Goal: Task Accomplishment & Management: Manage account settings

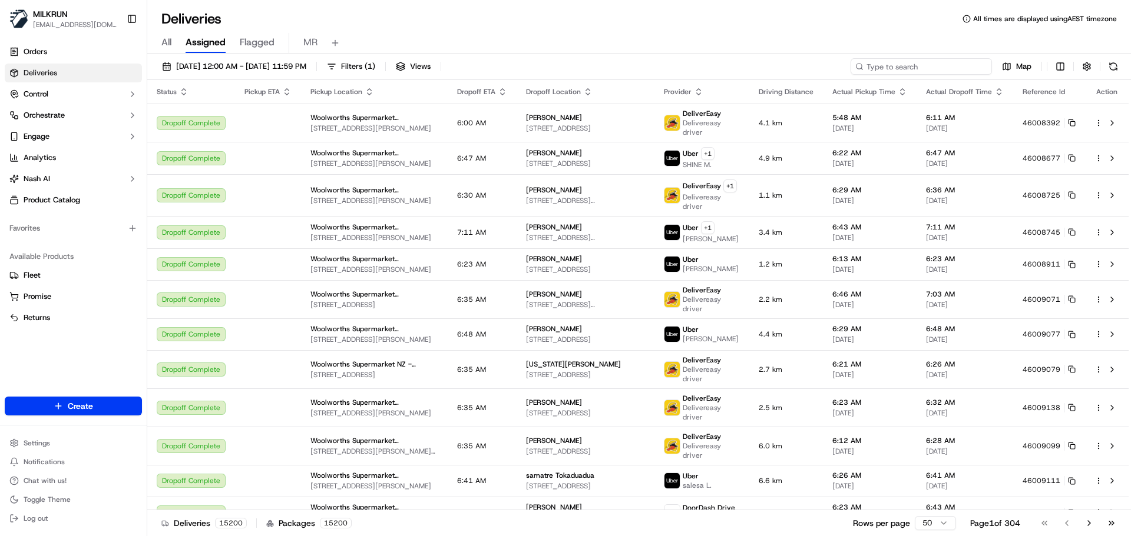
click at [939, 67] on input at bounding box center [920, 66] width 141 height 16
paste input "bd161066-bdf2-49b7-b7df-19abdb2ba991"
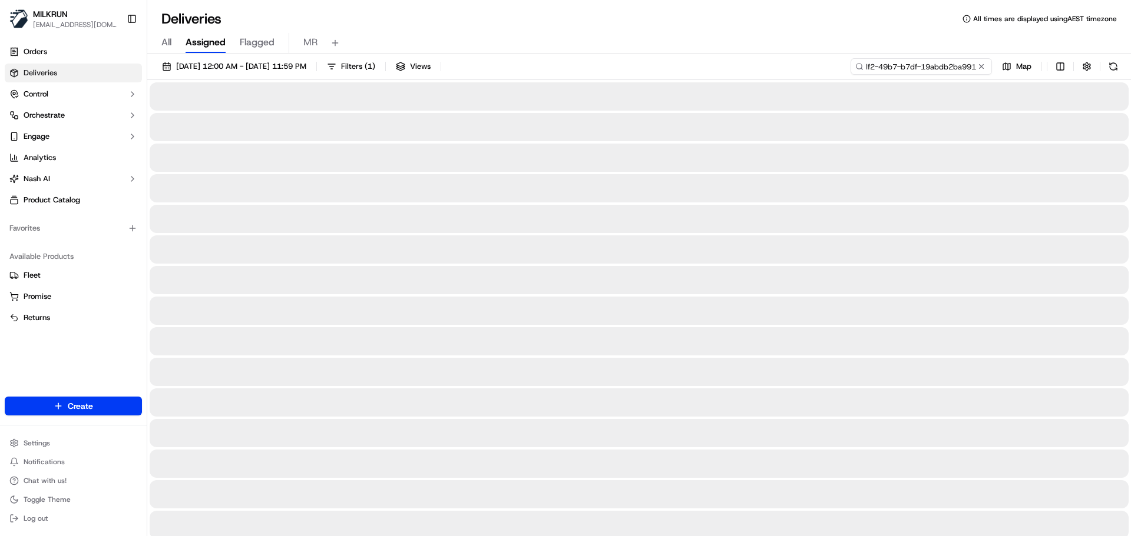
type input "bd161066-bdf2-49b7-b7df-19abdb2ba991"
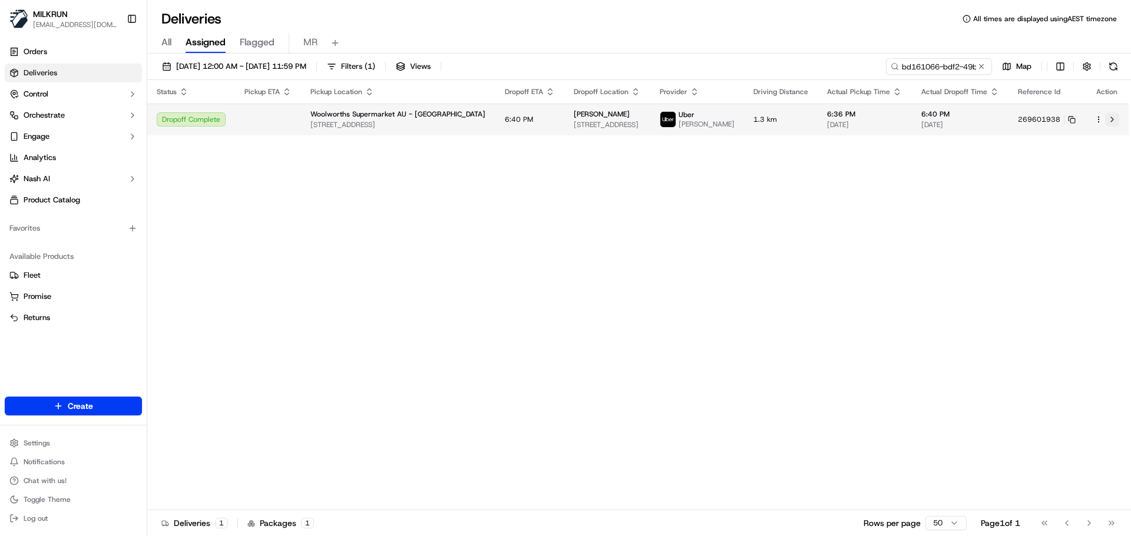
click at [1113, 124] on button at bounding box center [1112, 119] width 14 height 14
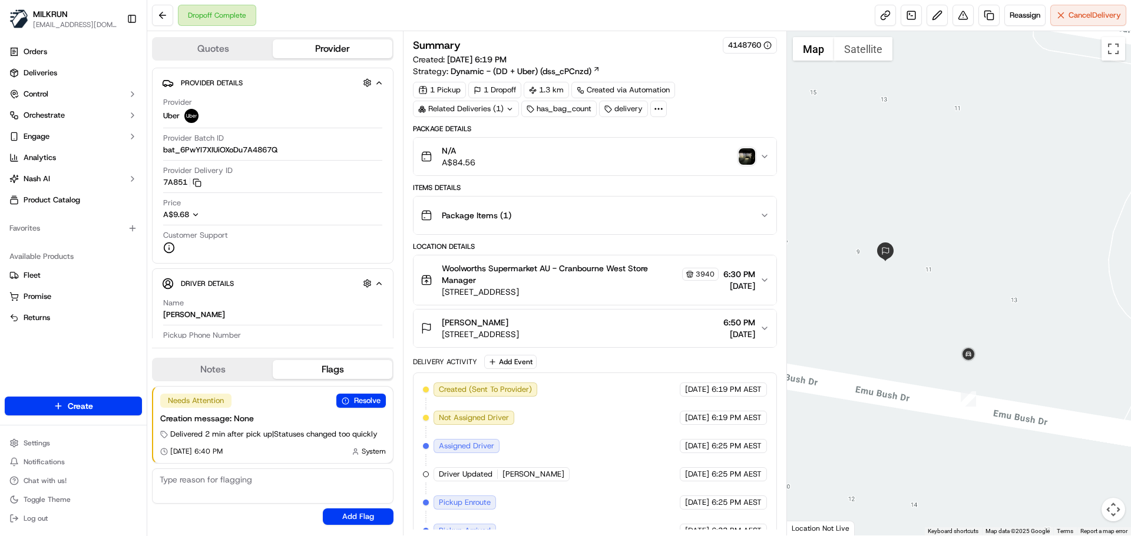
drag, startPoint x: 919, startPoint y: 469, endPoint x: 913, endPoint y: 383, distance: 86.2
click at [913, 383] on div at bounding box center [959, 283] width 344 height 505
click at [753, 154] on img "button" at bounding box center [746, 156] width 16 height 16
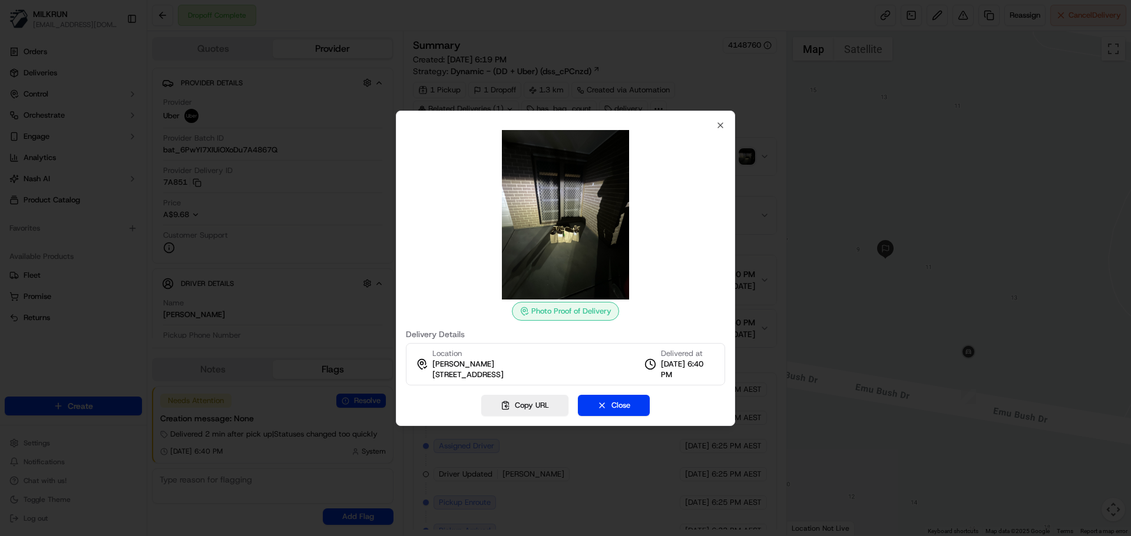
drag, startPoint x: 434, startPoint y: 374, endPoint x: 623, endPoint y: 374, distance: 189.0
click at [623, 374] on div "Location sumaiya Syed 13 Scarlet Ash Dr, Cranbourne West, VIC 3977, AU Delivere…" at bounding box center [565, 364] width 319 height 42
copy span "[STREET_ADDRESS]"
click at [722, 125] on icon "button" at bounding box center [719, 125] width 9 height 9
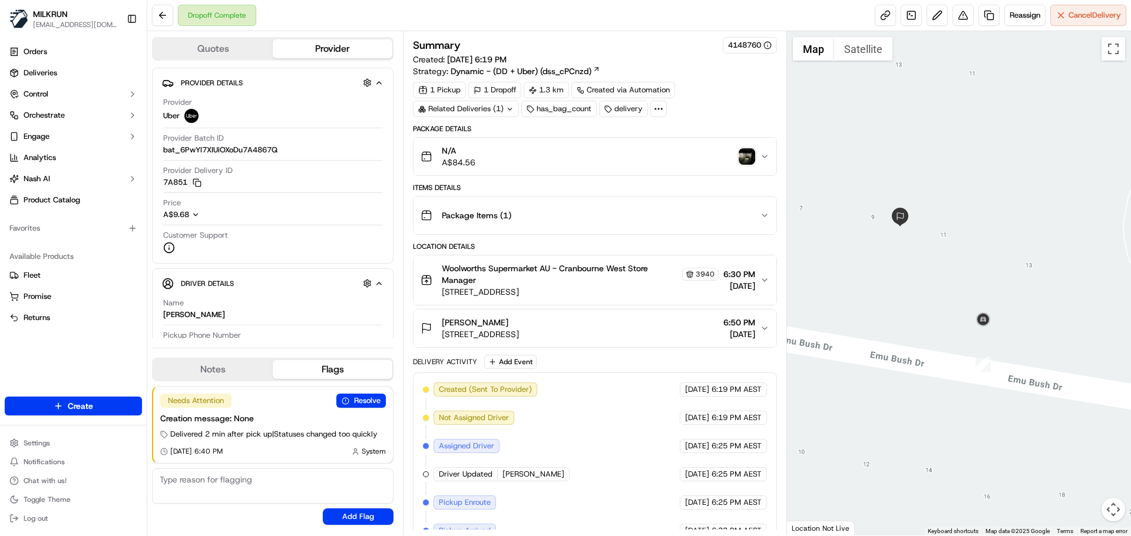
drag, startPoint x: 917, startPoint y: 362, endPoint x: 933, endPoint y: 330, distance: 36.1
click at [933, 330] on div at bounding box center [959, 283] width 344 height 505
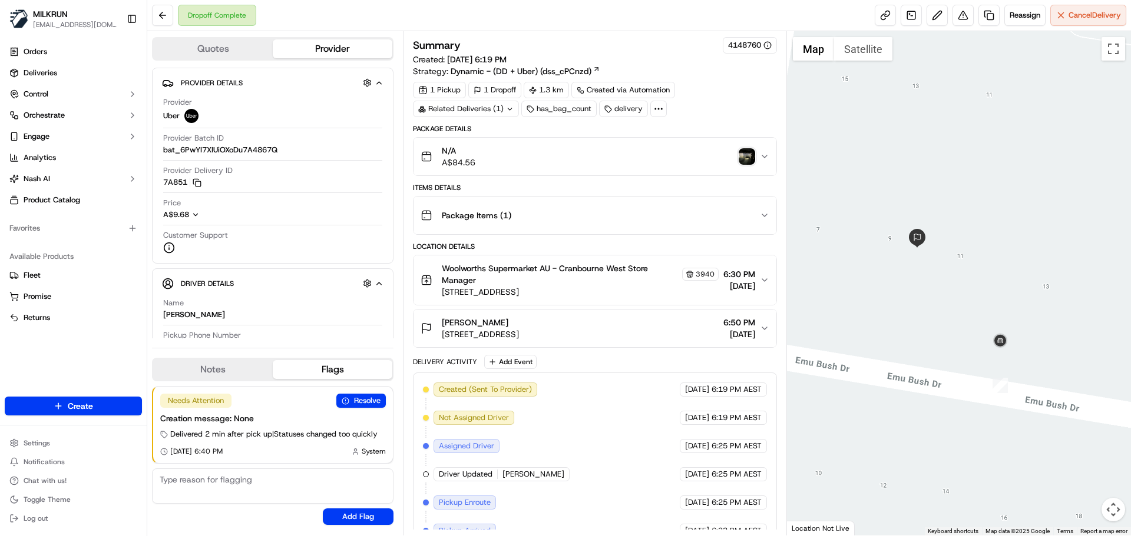
drag, startPoint x: 942, startPoint y: 431, endPoint x: 962, endPoint y: 450, distance: 27.1
click at [962, 450] on div at bounding box center [959, 283] width 344 height 505
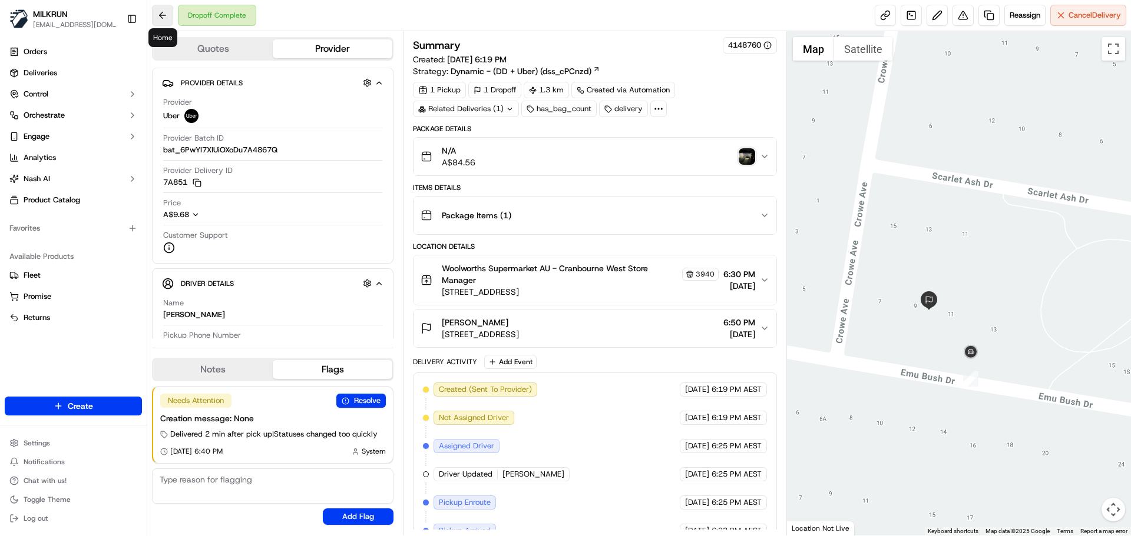
click at [163, 15] on button at bounding box center [162, 15] width 21 height 21
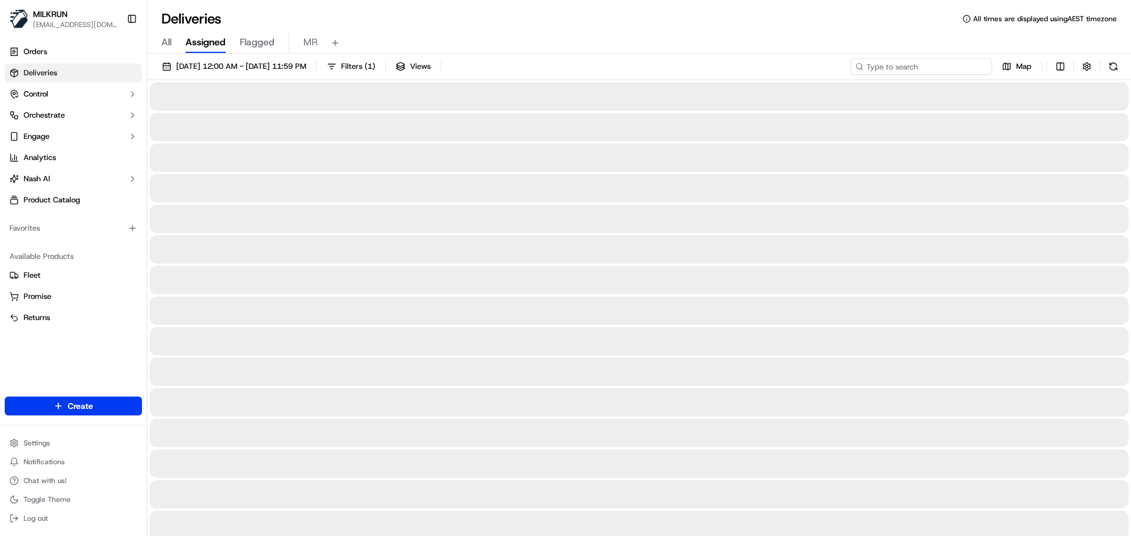
click at [972, 65] on input at bounding box center [920, 66] width 141 height 16
paste input "eaa7589e-5fa1-4e32-86c2-8c19ad357fb4"
type input "eaa7589e-5fa1-4e32-86c2-8c19ad357fb4"
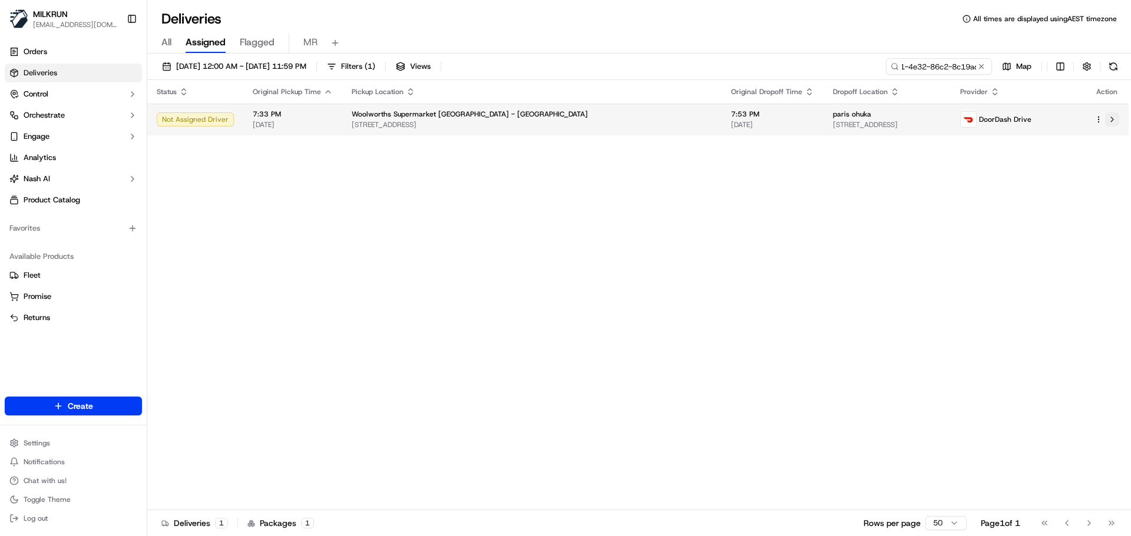
click at [1111, 118] on button at bounding box center [1112, 119] width 14 height 14
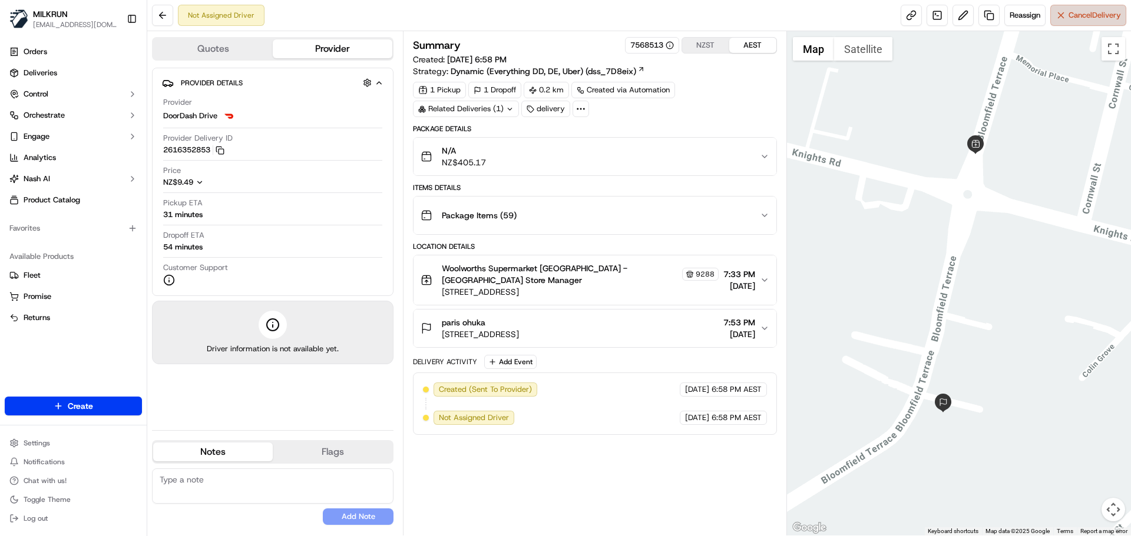
click at [1062, 11] on button "Cancel Delivery" at bounding box center [1088, 15] width 76 height 21
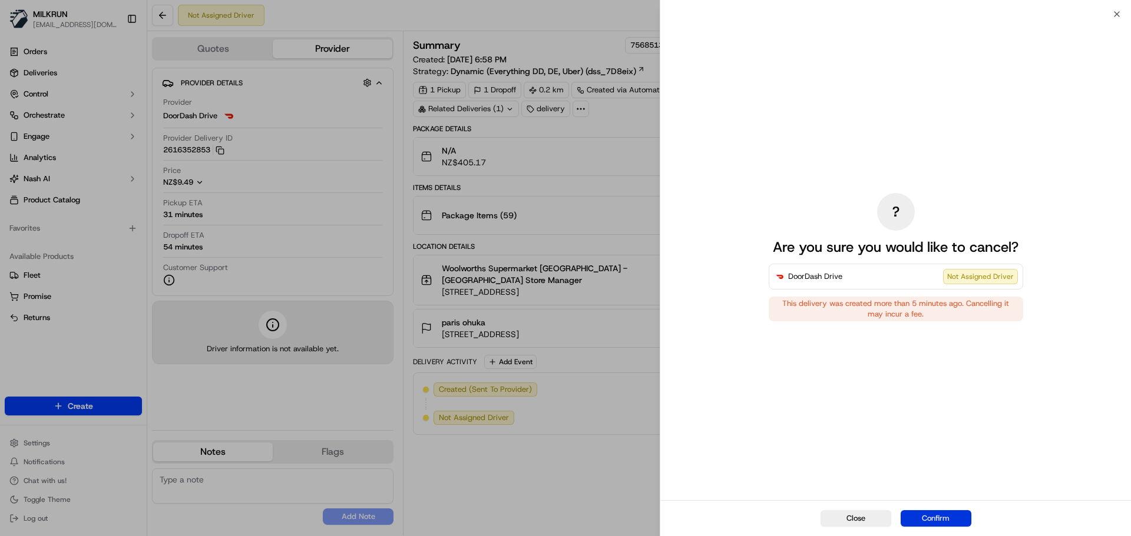
click at [949, 516] on button "Confirm" at bounding box center [935, 519] width 71 height 16
